Goal: Task Accomplishment & Management: Use online tool/utility

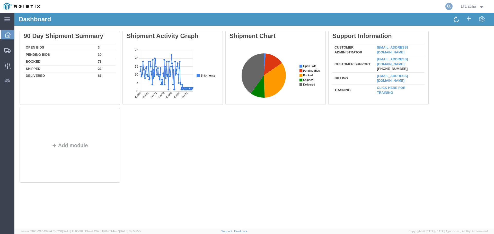
click at [447, 3] on icon at bounding box center [448, 6] width 7 height 7
click at [379, 6] on input "search" at bounding box center [367, 6] width 156 height 12
paste input "56736516"
type input "56736516"
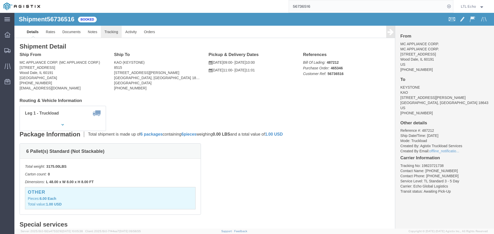
click link "Tracking"
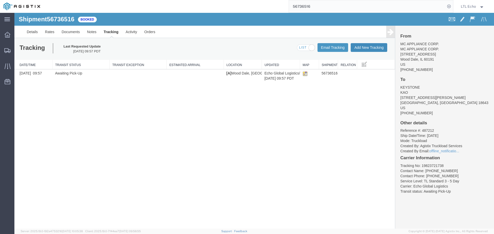
click at [362, 46] on button "Add New Tracking" at bounding box center [369, 47] width 37 height 9
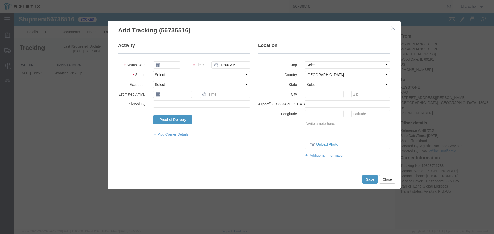
type input "[DATE]"
type input "7:00 AM"
click at [190, 75] on select "Select Arrival Notice Available Arrival Notice Imported Arrive at Delivery Loca…" at bounding box center [201, 74] width 97 height 7
select select "PICKEDUP"
click at [230, 75] on select "Select Arrival Notice Available Arrival Notice Imported Arrive at Delivery Loca…" at bounding box center [201, 74] width 97 height 7
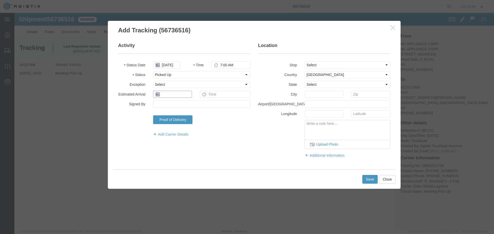
click at [181, 95] on input "text" at bounding box center [172, 94] width 39 height 7
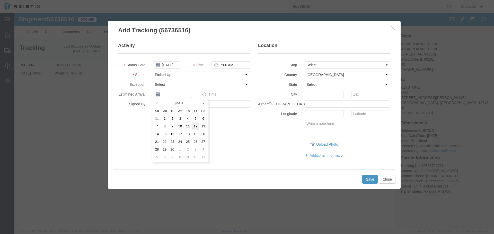
click at [195, 126] on td "12" at bounding box center [196, 127] width 8 height 8
type input "[DATE]"
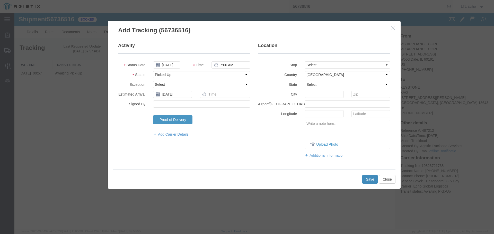
click at [368, 179] on button "Save" at bounding box center [369, 179] width 15 height 9
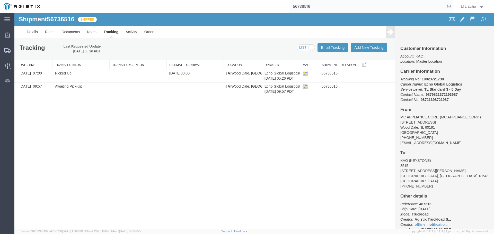
click at [296, 5] on input "56736516" at bounding box center [367, 6] width 156 height 12
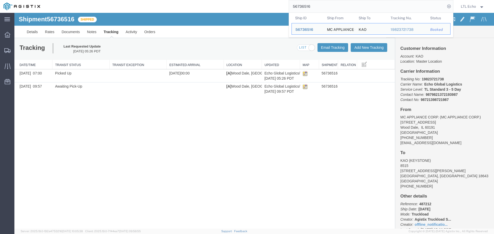
click at [296, 5] on input "56736516" at bounding box center [367, 6] width 156 height 12
paste input "64240351"
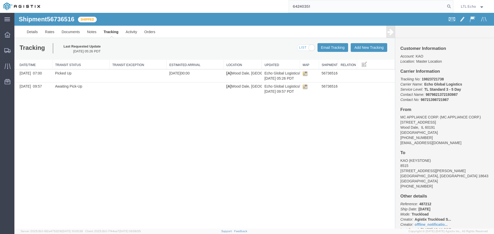
drag, startPoint x: 321, startPoint y: 6, endPoint x: 212, endPoint y: 12, distance: 108.7
click at [212, 11] on div "64240351" at bounding box center [249, 6] width 410 height 13
type input "56759579"
